Goal: Task Accomplishment & Management: Use online tool/utility

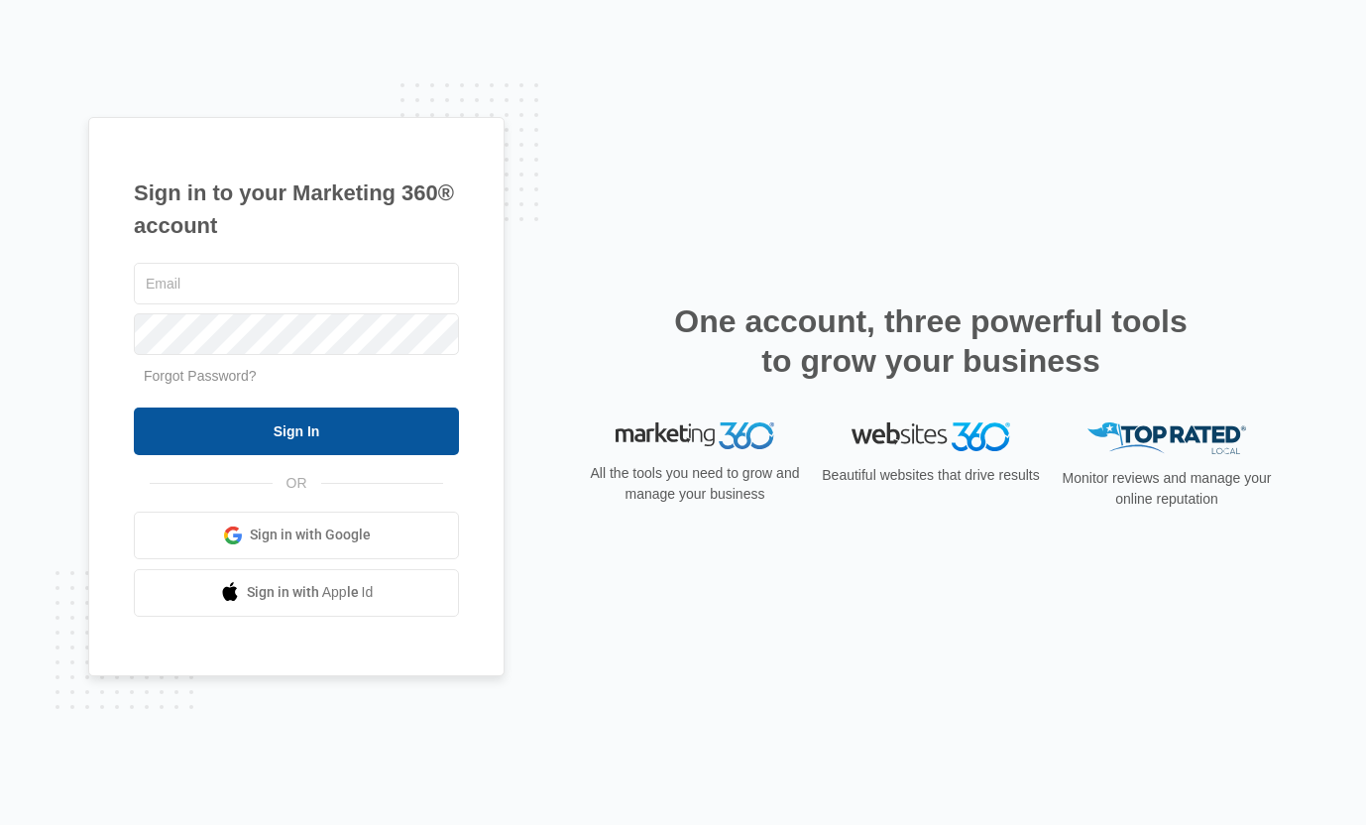
type input "[PERSON_NAME][EMAIL_ADDRESS][PERSON_NAME][DOMAIN_NAME]"
click at [324, 423] on input "Sign In" at bounding box center [296, 431] width 325 height 48
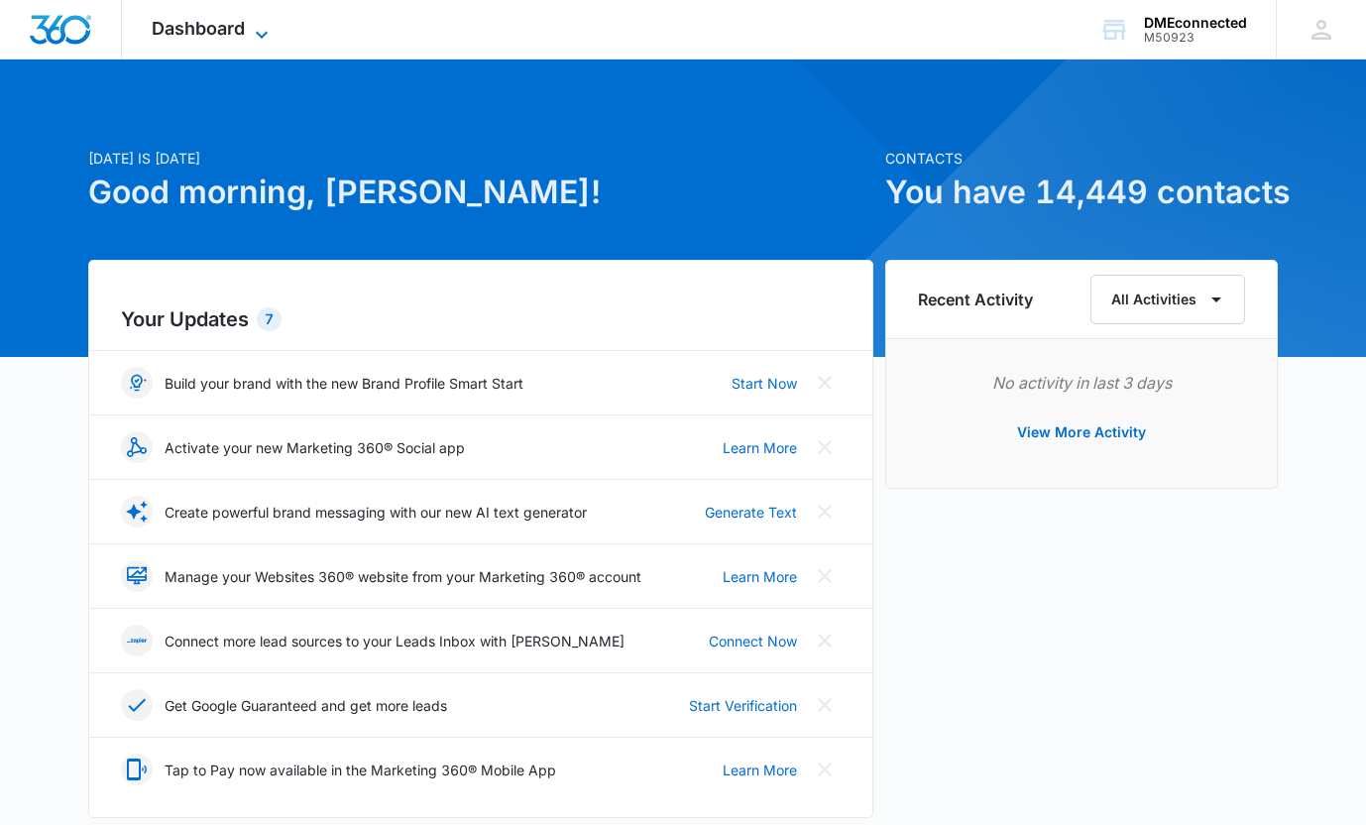
click at [268, 26] on icon at bounding box center [262, 35] width 24 height 24
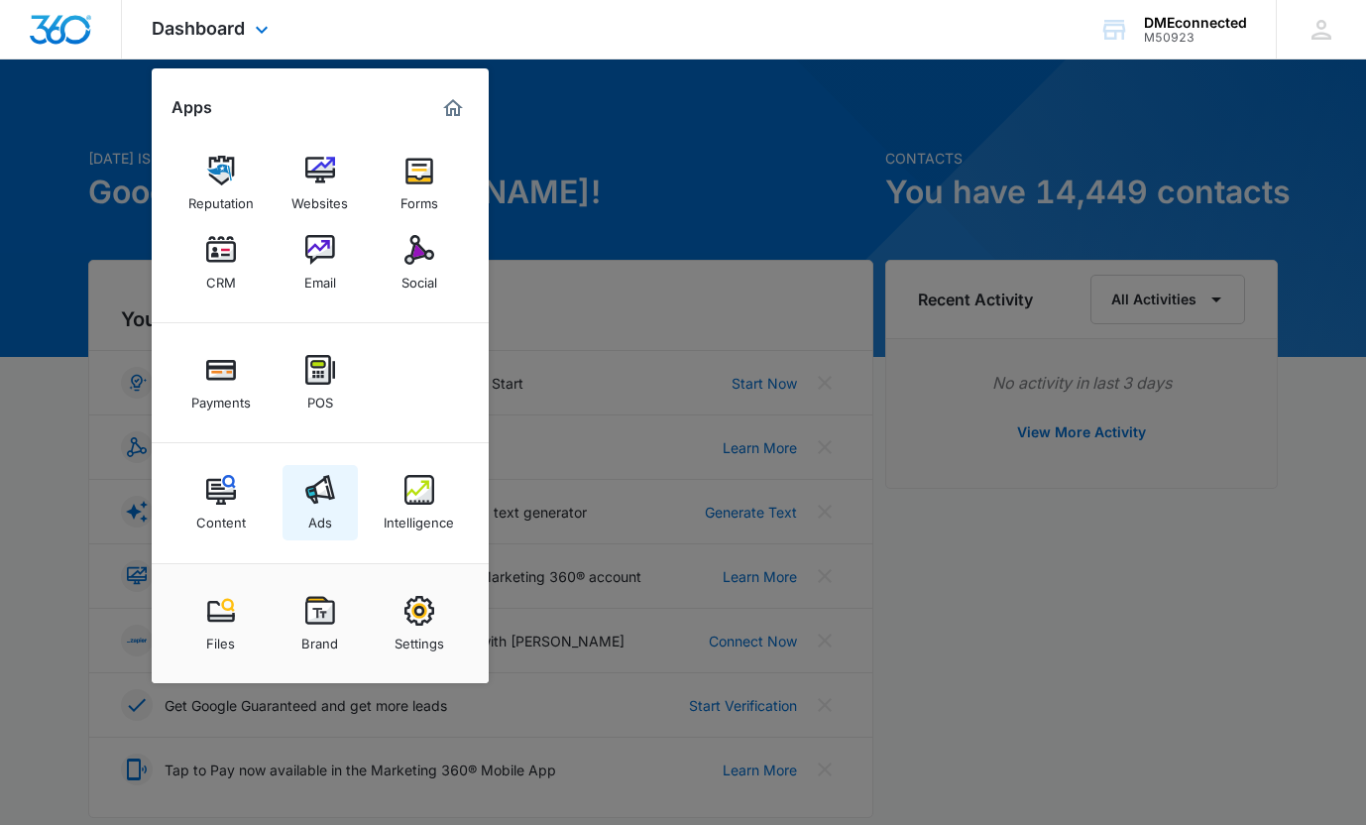
click at [312, 508] on div "Ads" at bounding box center [320, 518] width 24 height 26
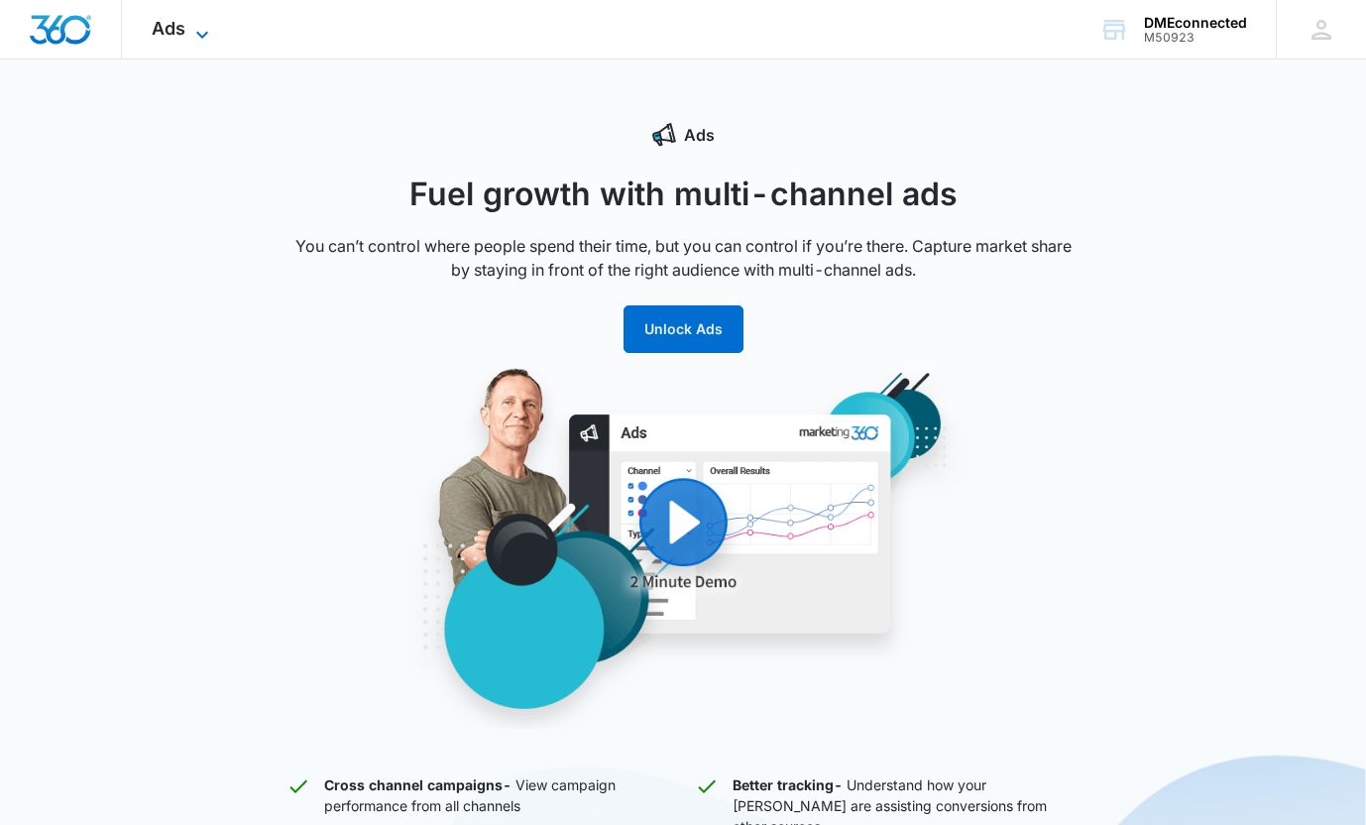
click at [198, 23] on icon at bounding box center [202, 35] width 24 height 24
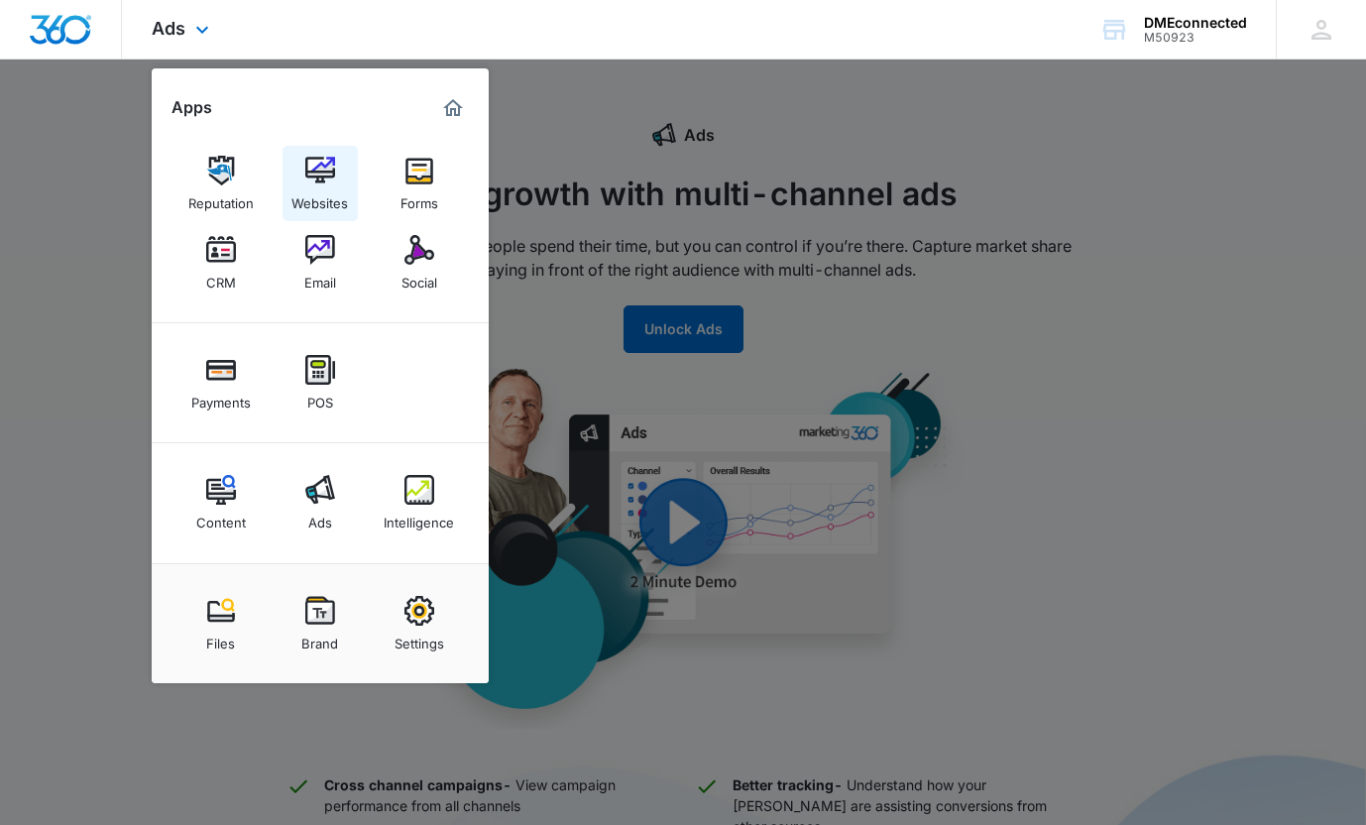
click at [319, 160] on img at bounding box center [320, 171] width 30 height 30
